Goal: Transaction & Acquisition: Purchase product/service

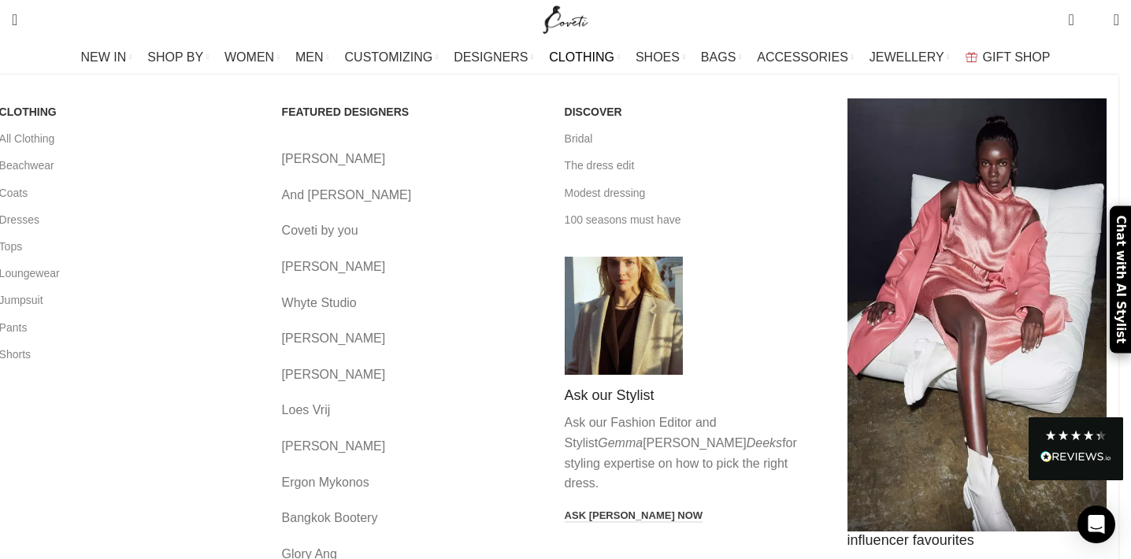
scroll to position [95, 0]
click at [132, 217] on link "Dresses" at bounding box center [128, 219] width 259 height 27
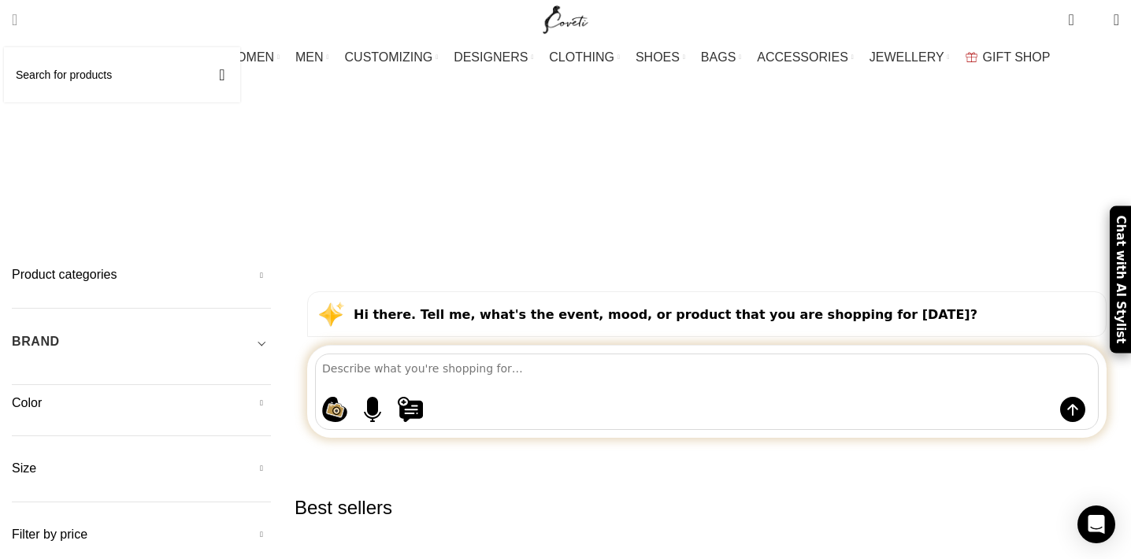
click at [17, 20] on span "Search" at bounding box center [15, 20] width 6 height 16
click at [72, 80] on input "Search" at bounding box center [122, 74] width 236 height 55
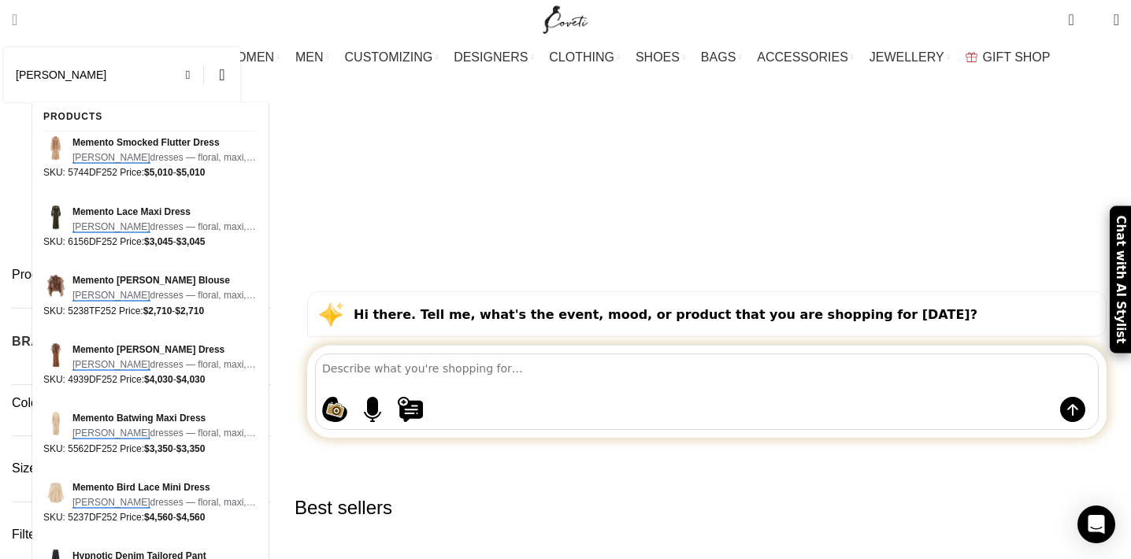
type input "[PERSON_NAME]"
click at [240, 75] on button "Search" at bounding box center [222, 74] width 36 height 55
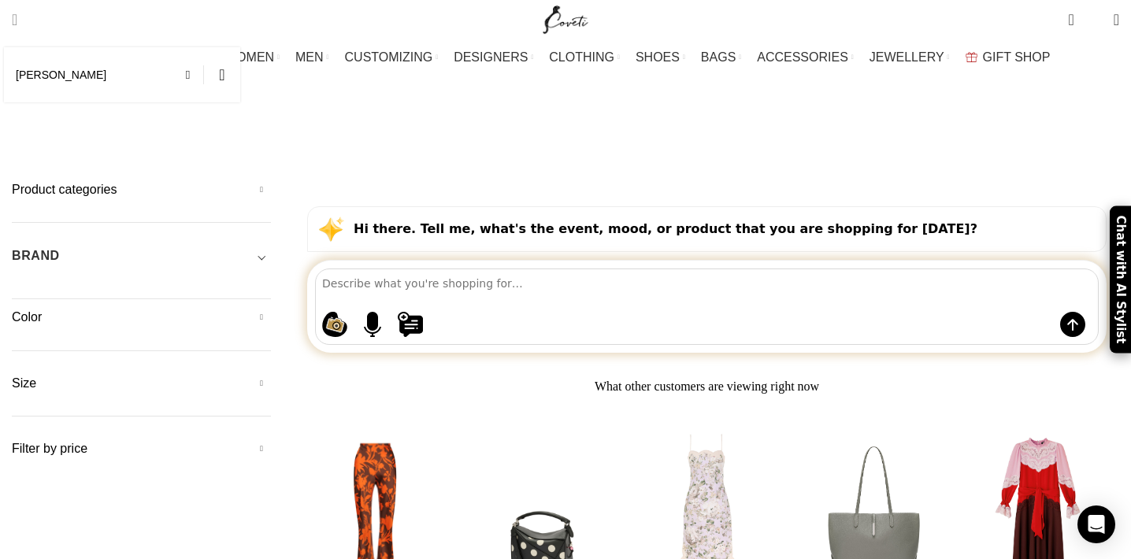
click at [17, 22] on span "Search" at bounding box center [15, 20] width 6 height 16
click at [82, 74] on input "zimmermann" at bounding box center [122, 74] width 236 height 55
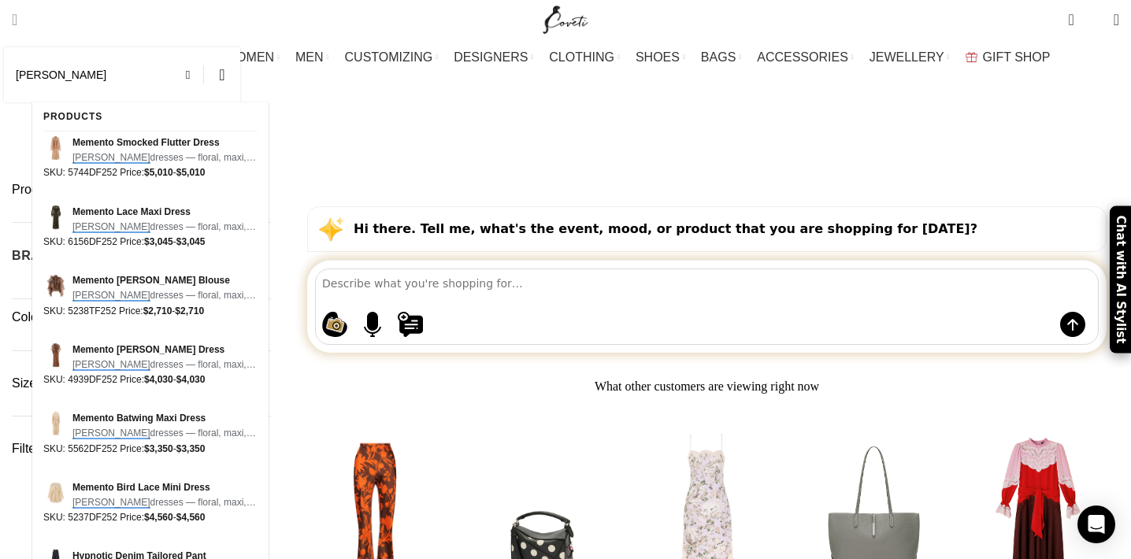
click at [125, 76] on input "zimmermann" at bounding box center [122, 74] width 236 height 55
click at [240, 75] on button "Search" at bounding box center [222, 74] width 36 height 55
click at [240, 77] on button "Search" at bounding box center [222, 74] width 36 height 55
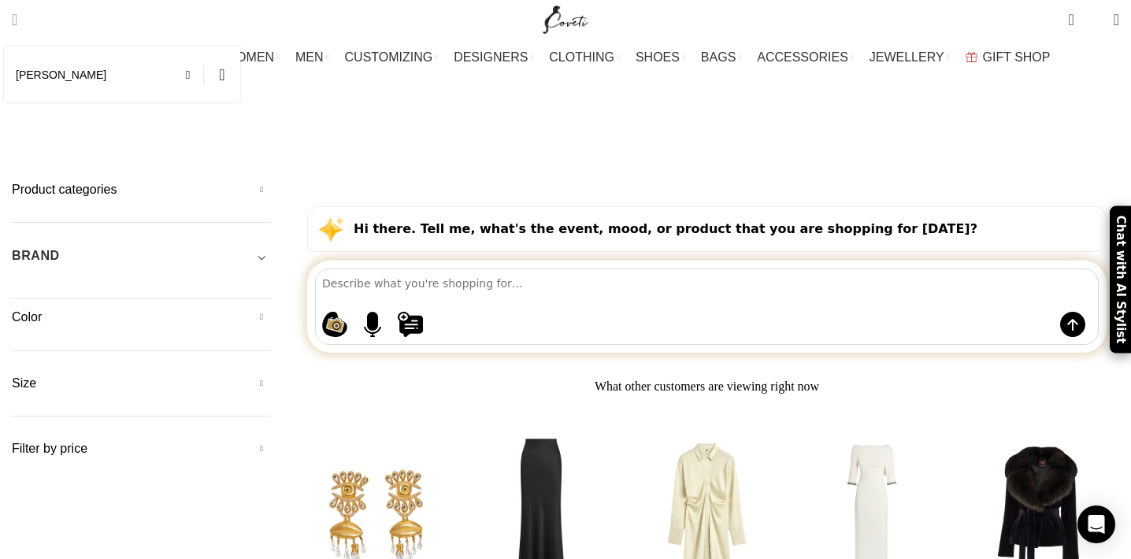
click at [25, 29] on link "Search" at bounding box center [14, 20] width 21 height 32
click at [123, 82] on input "zimmermann" at bounding box center [122, 74] width 236 height 55
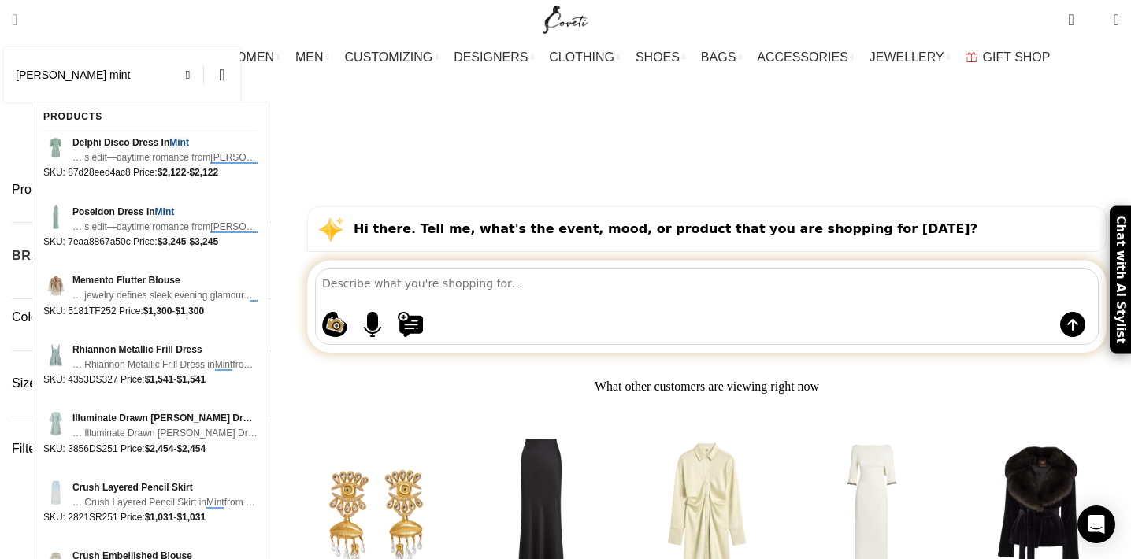
type input "zimmermann mint"
click at [240, 75] on button "Search" at bounding box center [222, 74] width 36 height 55
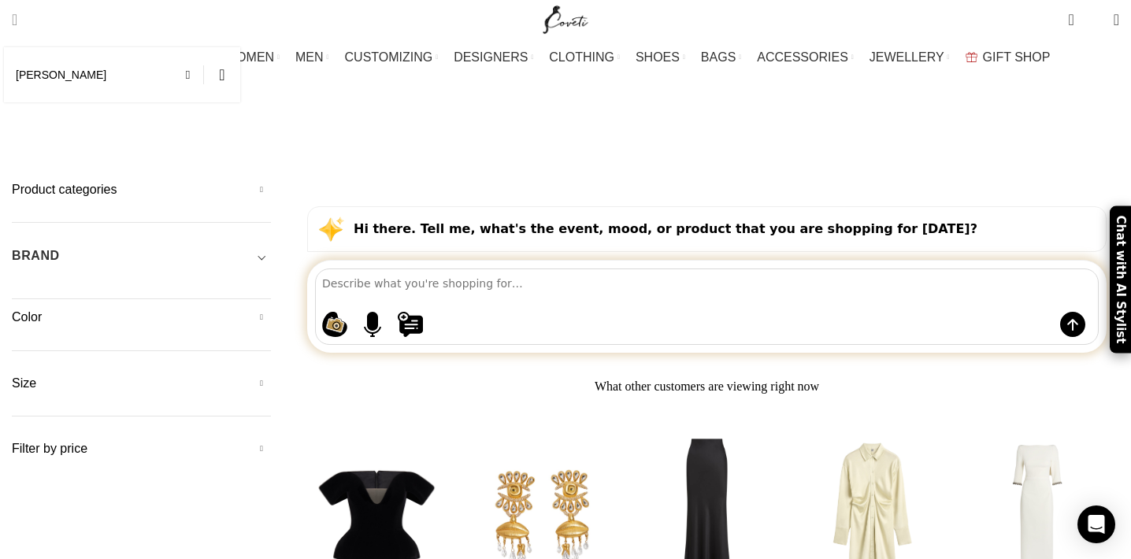
click at [17, 17] on span "Search" at bounding box center [15, 20] width 6 height 16
click at [128, 80] on input "zimmermann" at bounding box center [122, 74] width 236 height 55
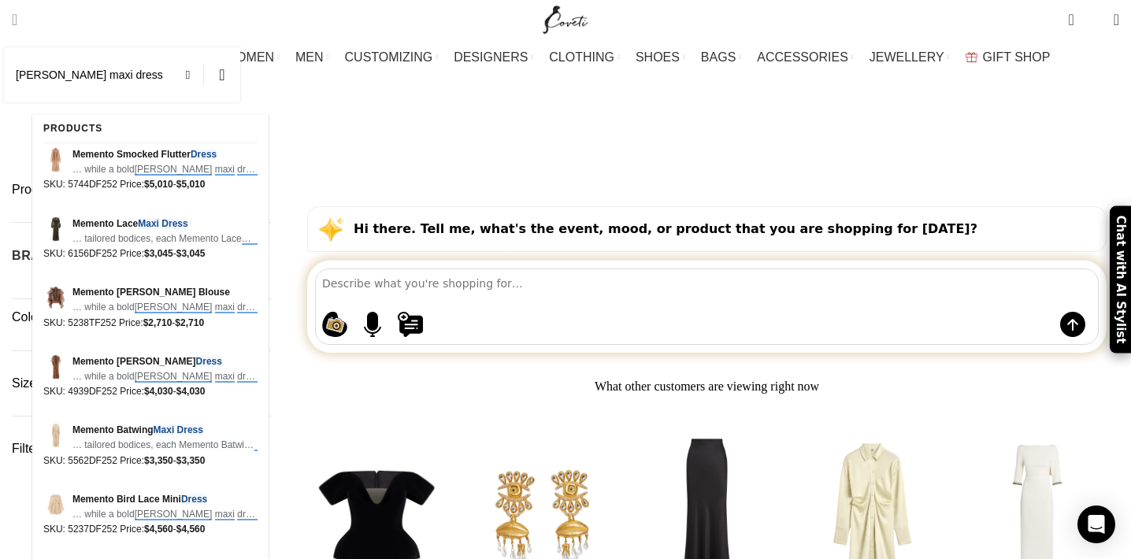
click at [17, 12] on span "Search" at bounding box center [15, 20] width 6 height 16
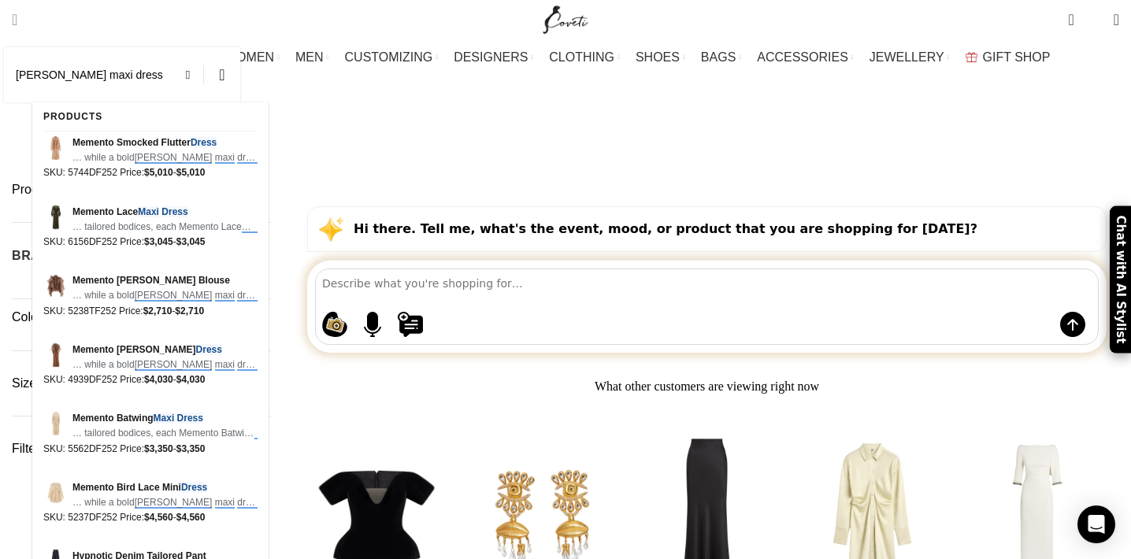
click at [161, 87] on input "zimmermann maxi dress" at bounding box center [122, 74] width 236 height 55
click at [112, 72] on input "zimmermann maxi dress" at bounding box center [122, 74] width 236 height 55
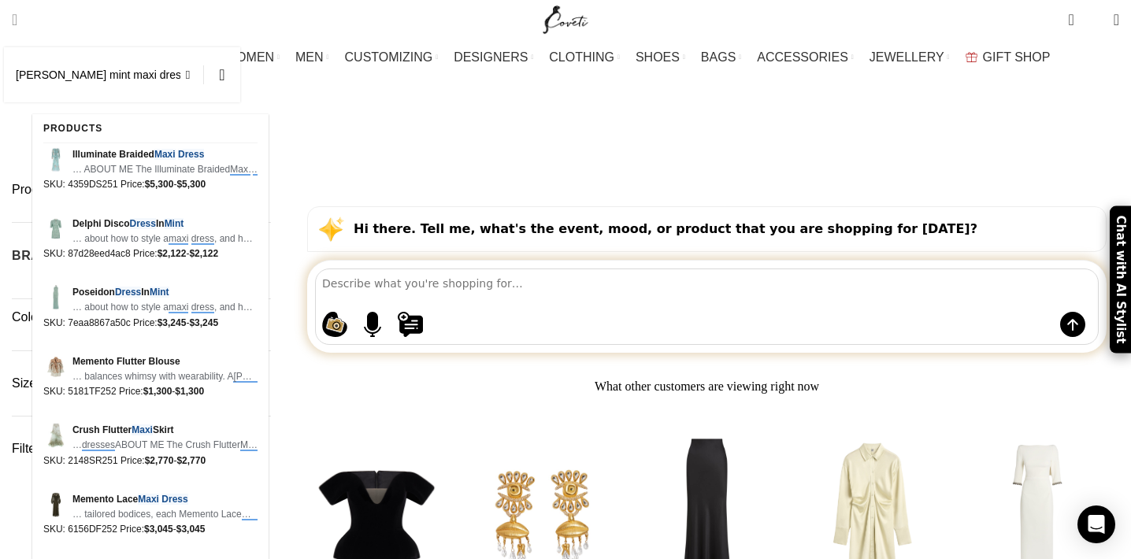
type input "zimmermann mint maxi dress"
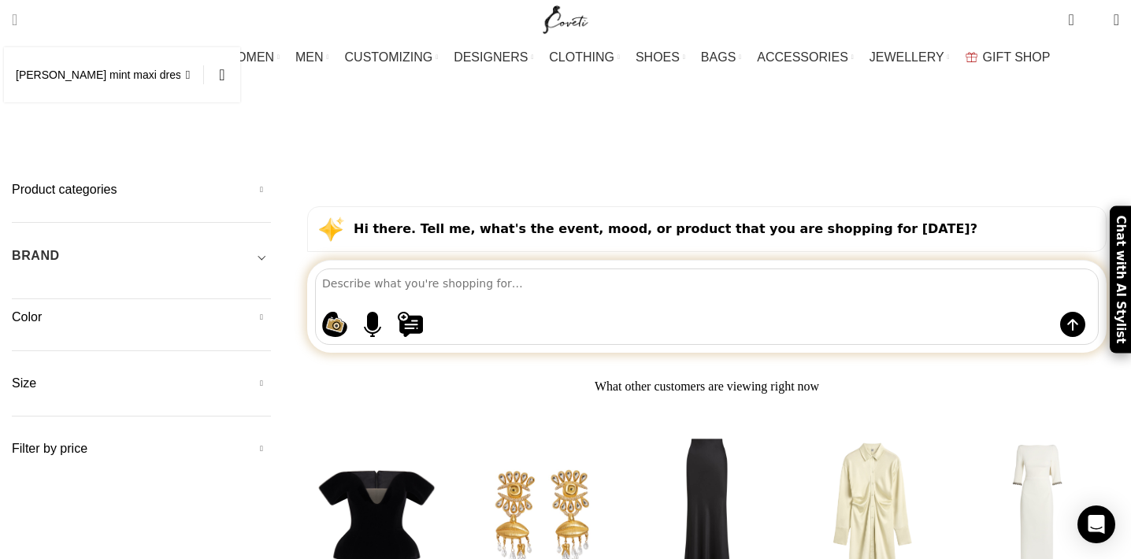
click at [17, 24] on span "Search" at bounding box center [15, 20] width 6 height 16
click at [17, 19] on span "Search" at bounding box center [15, 20] width 6 height 16
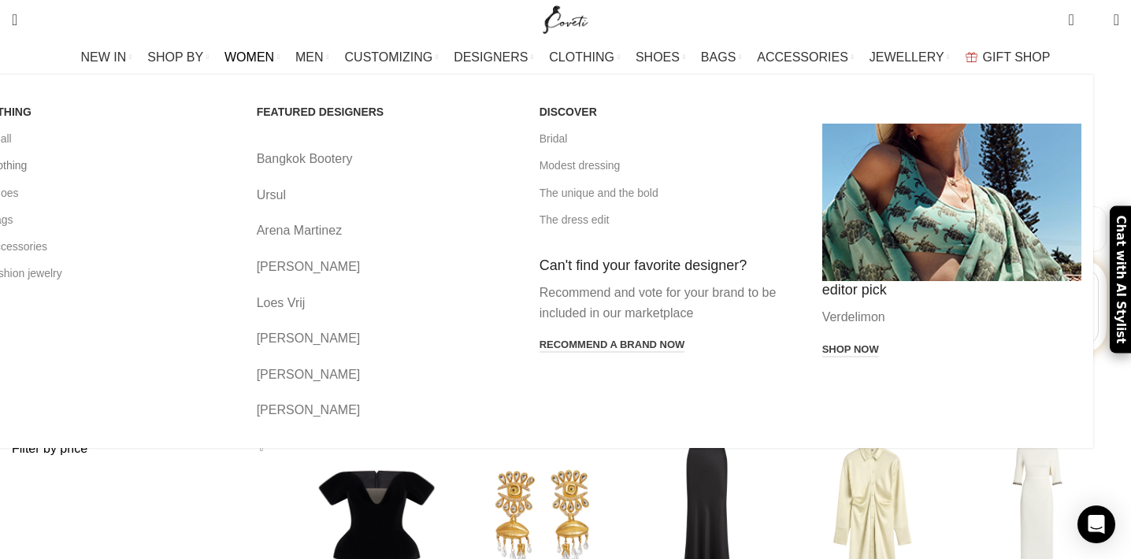
click at [138, 164] on link "All clothing" at bounding box center [103, 165] width 259 height 27
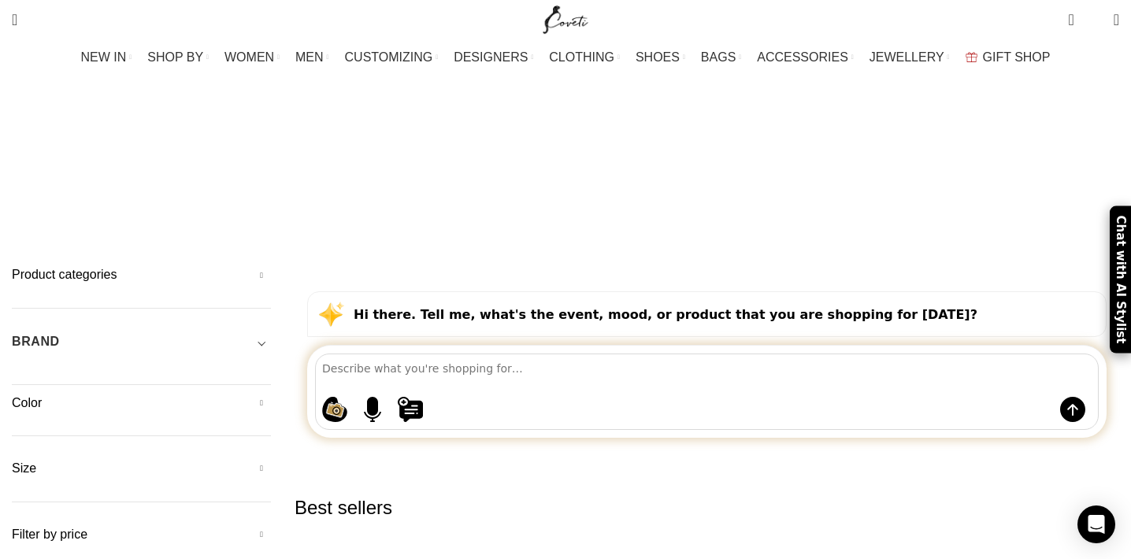
click at [190, 395] on h5 "Color" at bounding box center [141, 403] width 259 height 17
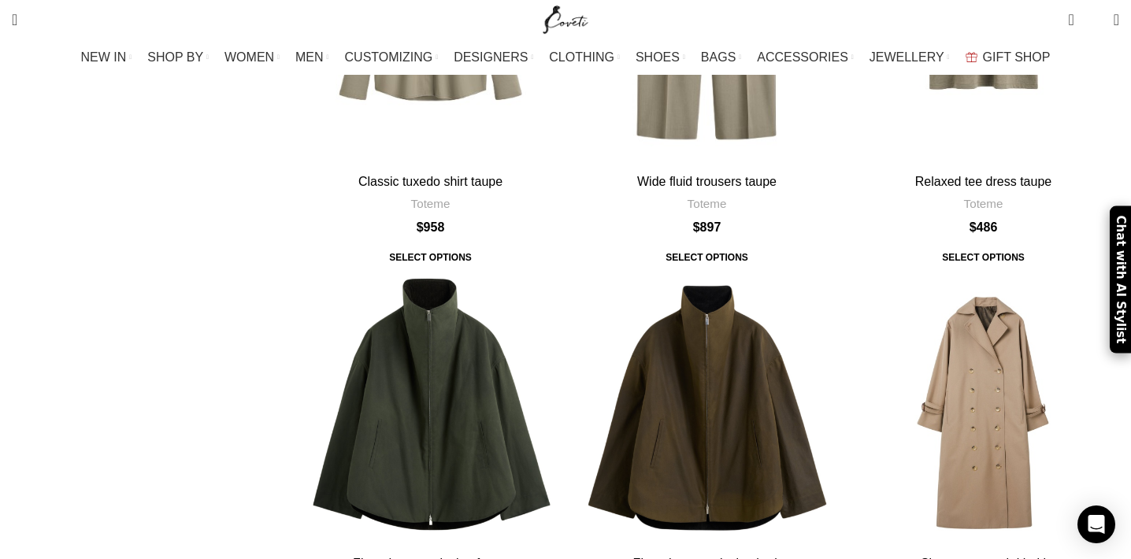
scroll to position [6152, 0]
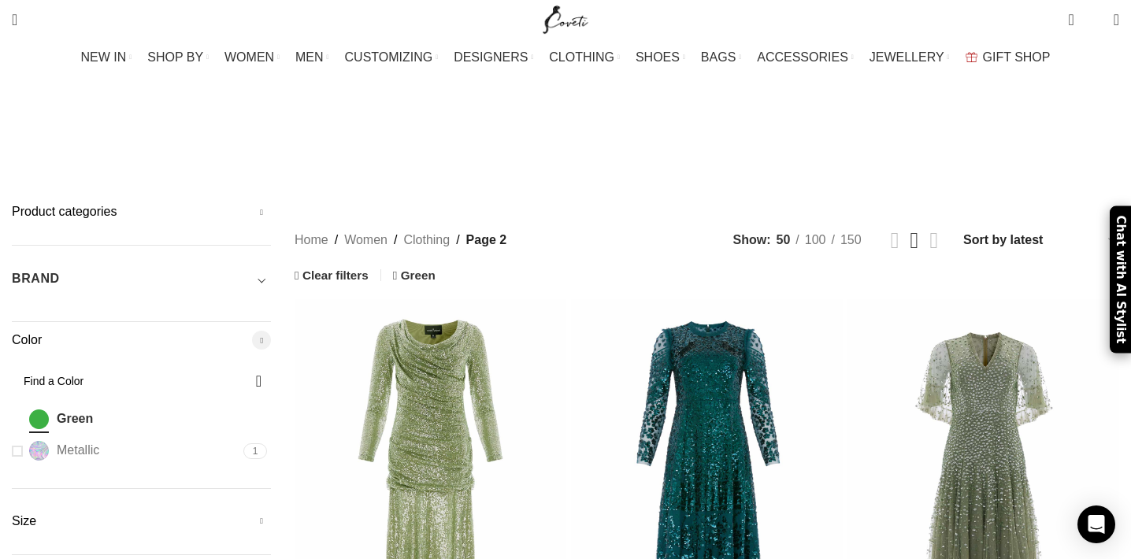
scroll to position [65, 0]
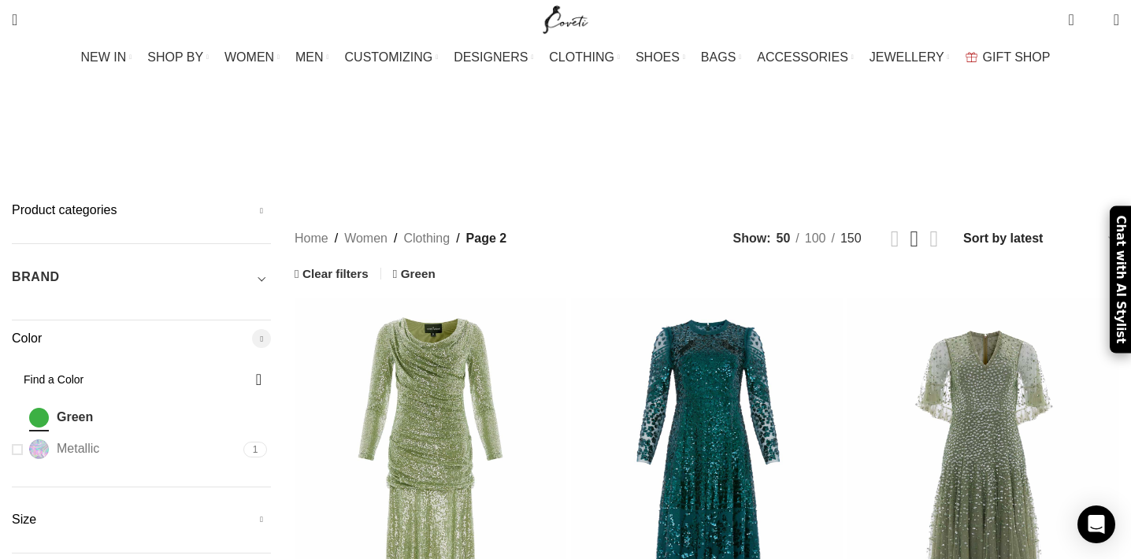
click at [841, 232] on span "150" at bounding box center [851, 238] width 21 height 13
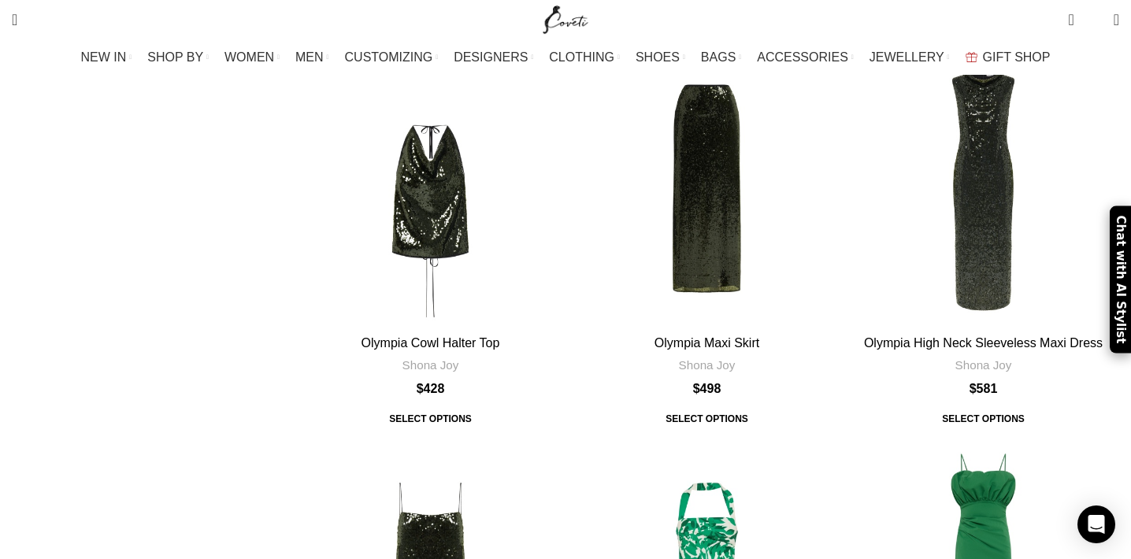
scroll to position [17521, 0]
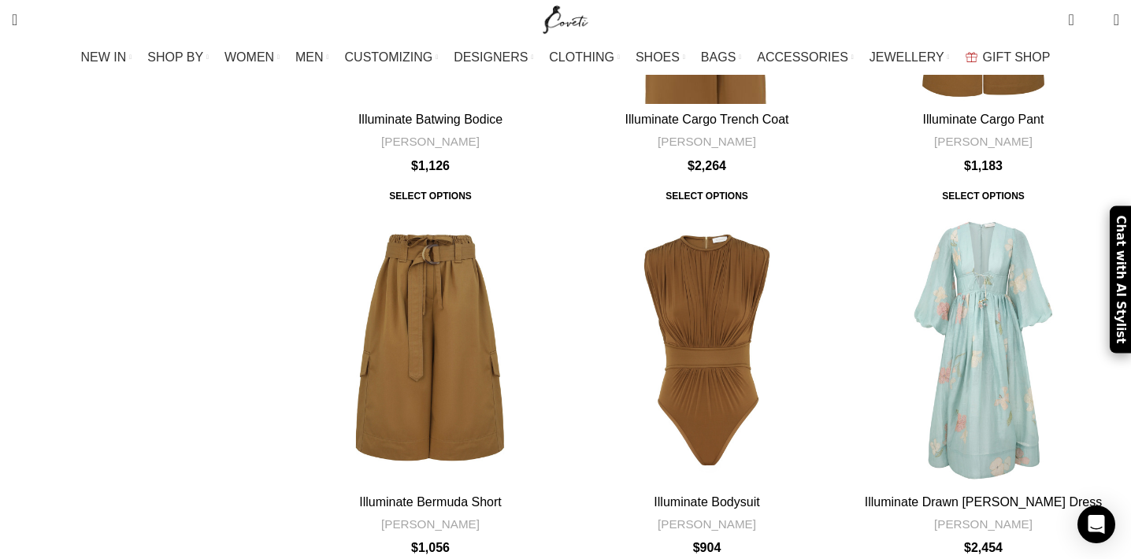
scroll to position [14937, 0]
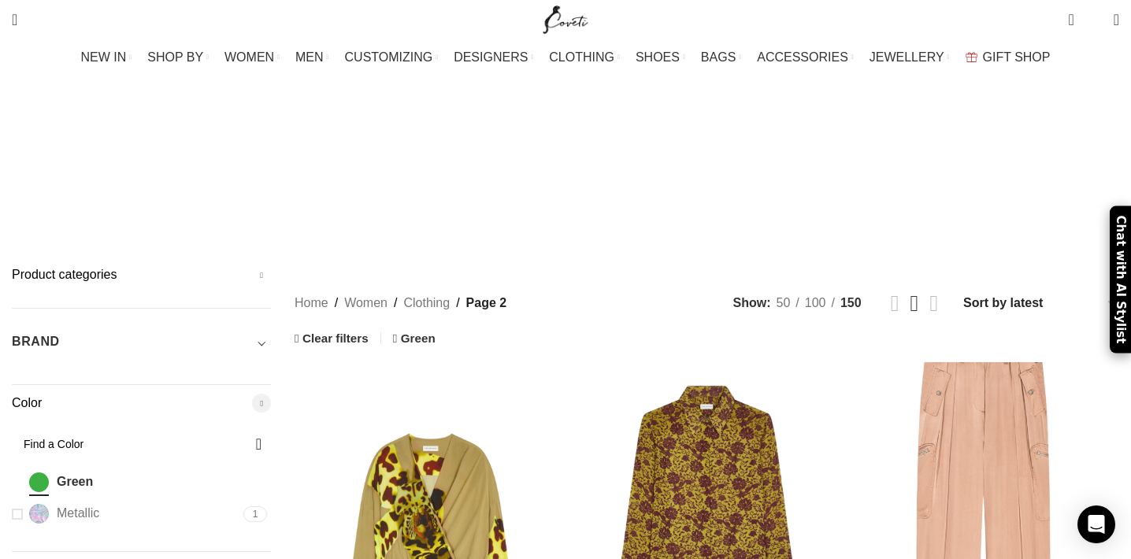
scroll to position [0, 0]
click at [271, 333] on div "BRAND" at bounding box center [141, 347] width 259 height 28
select select "zimmermann"
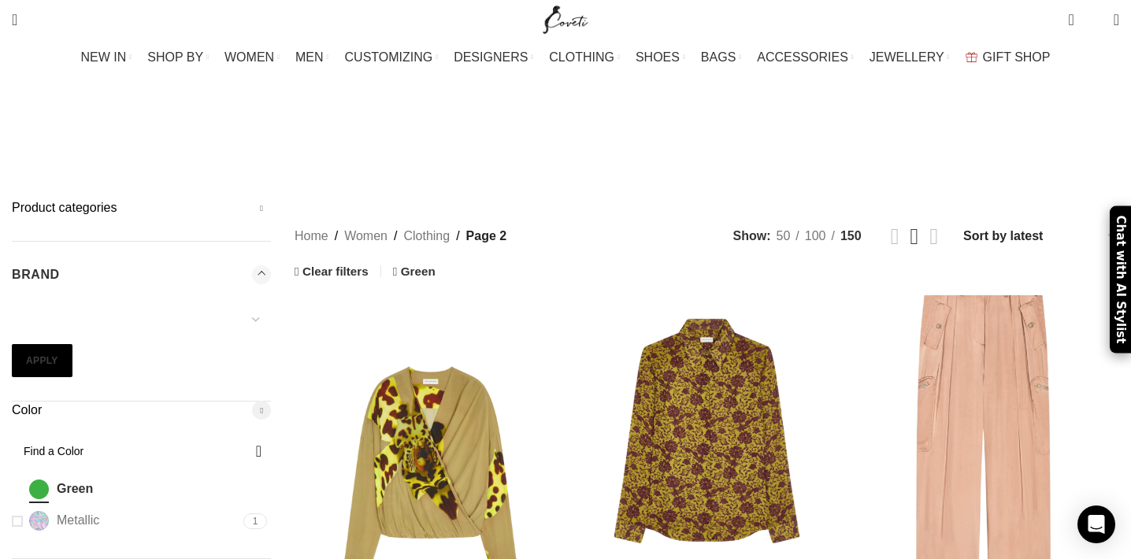
click at [72, 344] on button "Apply" at bounding box center [42, 360] width 61 height 33
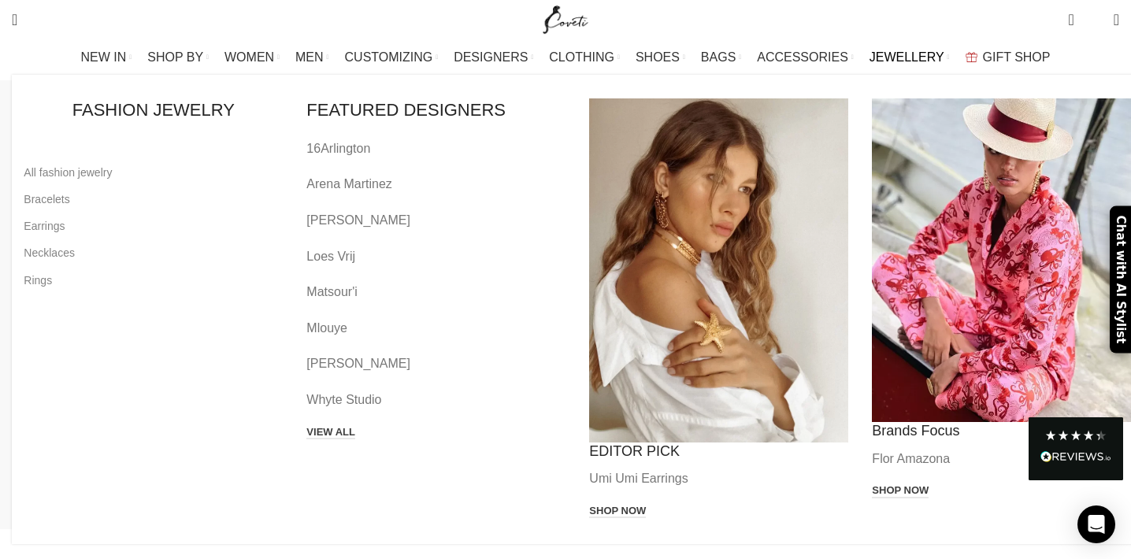
scroll to position [3370, 0]
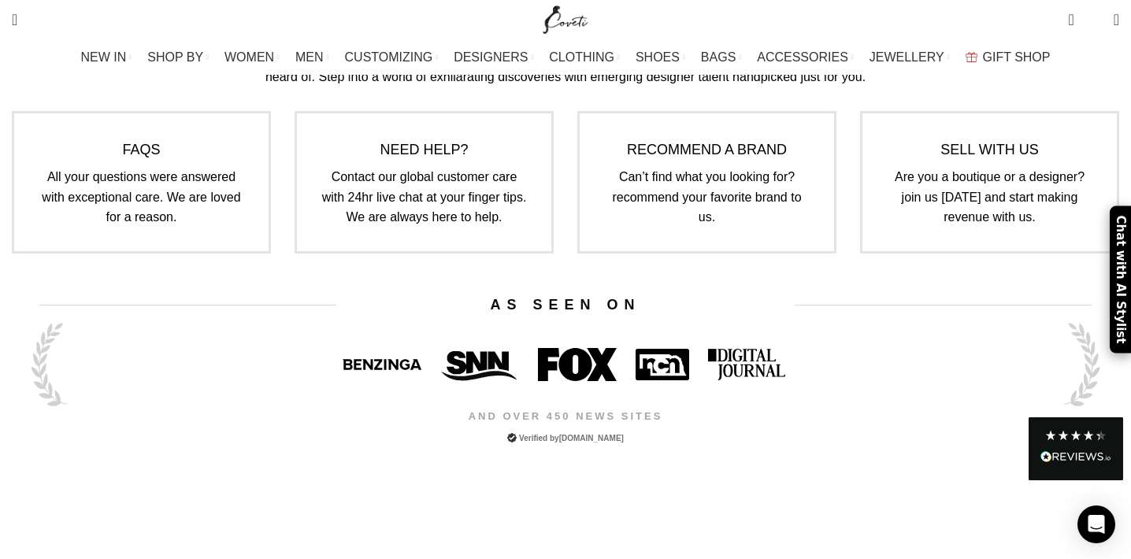
scroll to position [4759, 0]
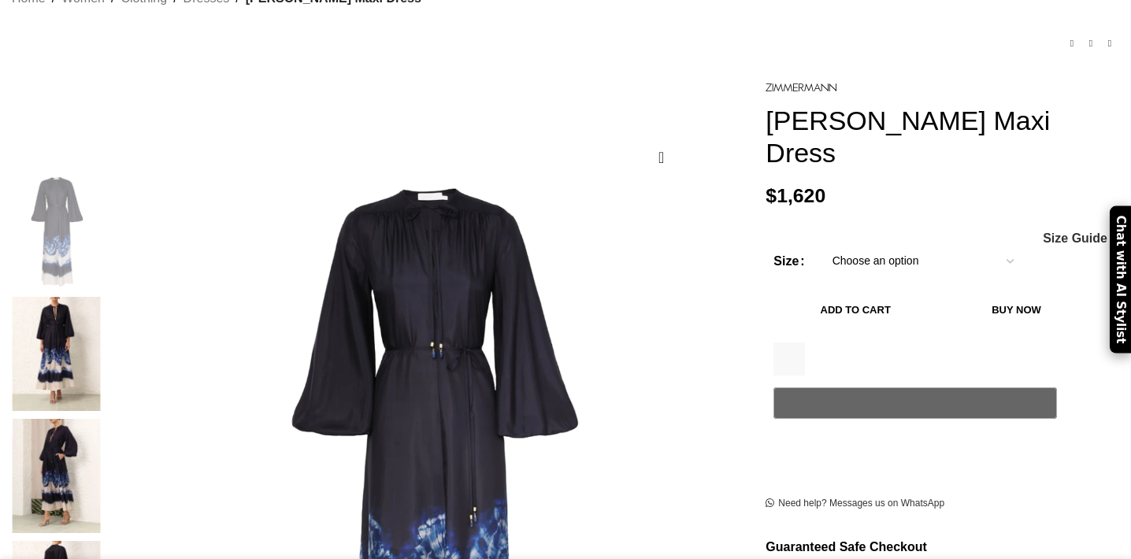
scroll to position [189, 0]
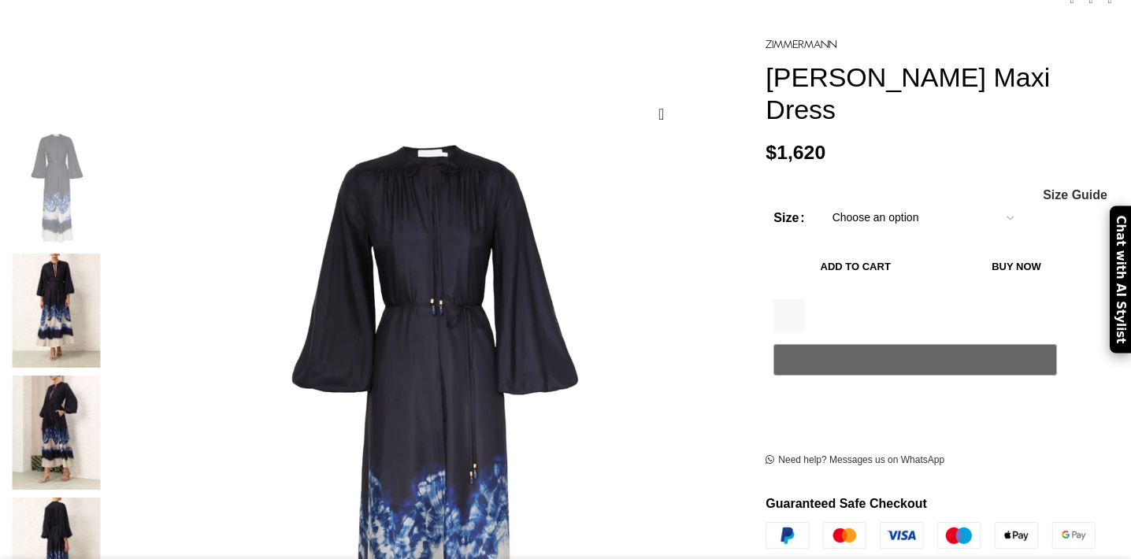
click at [104, 273] on img at bounding box center [56, 311] width 96 height 114
click at [104, 376] on img at bounding box center [56, 433] width 96 height 114
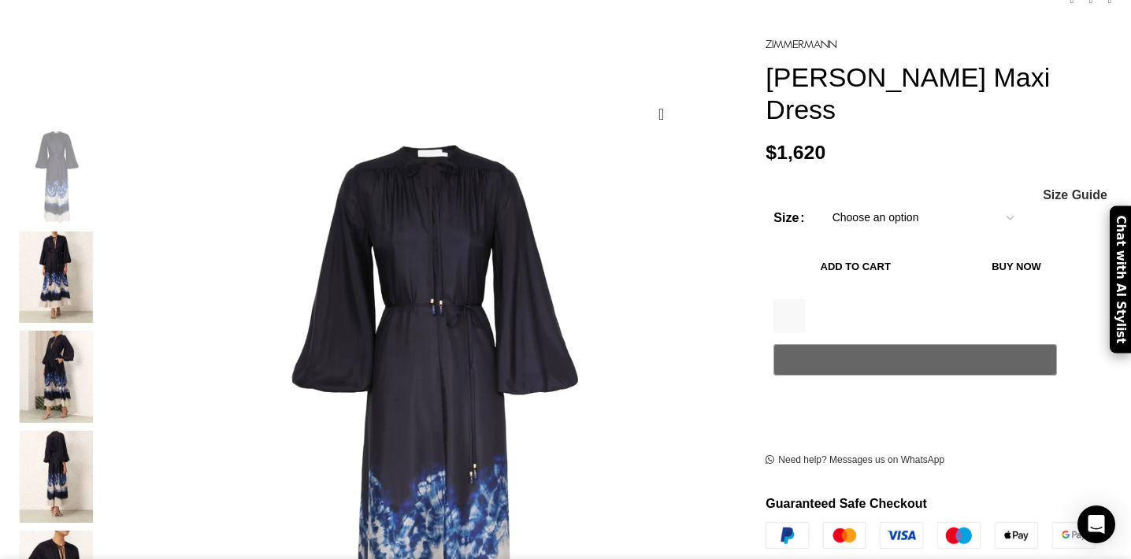
scroll to position [0, 166]
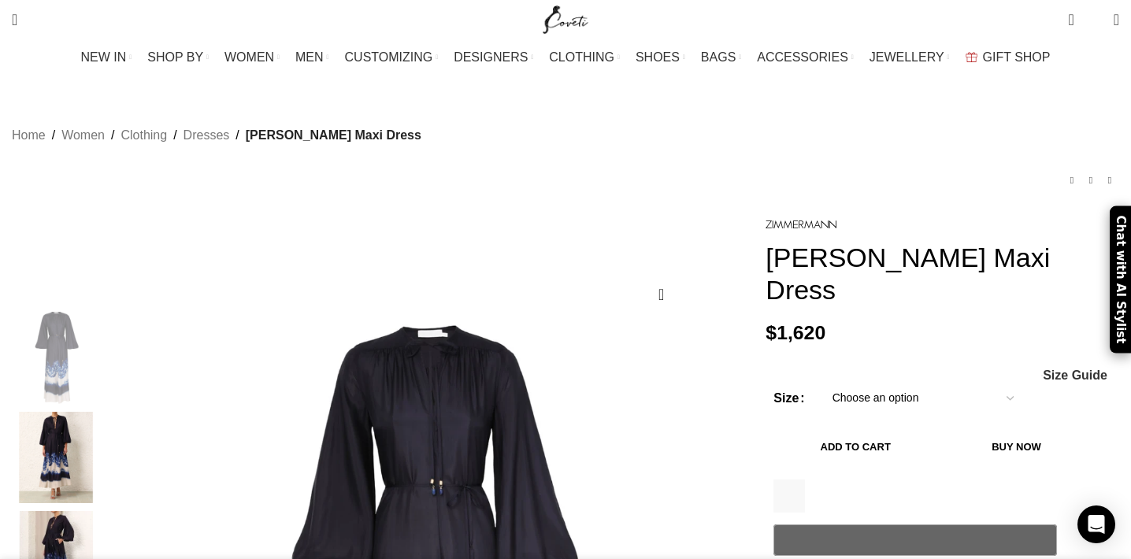
scroll to position [33, 0]
